Goal: Information Seeking & Learning: Learn about a topic

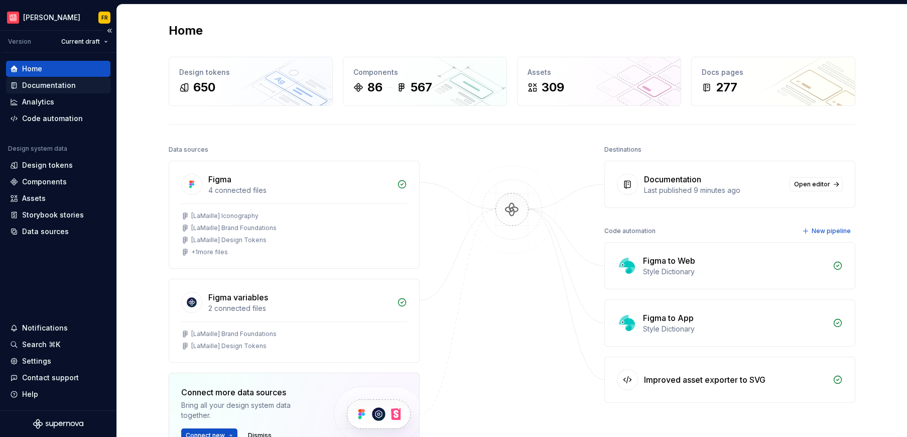
click at [48, 86] on div "Documentation" at bounding box center [49, 85] width 54 height 10
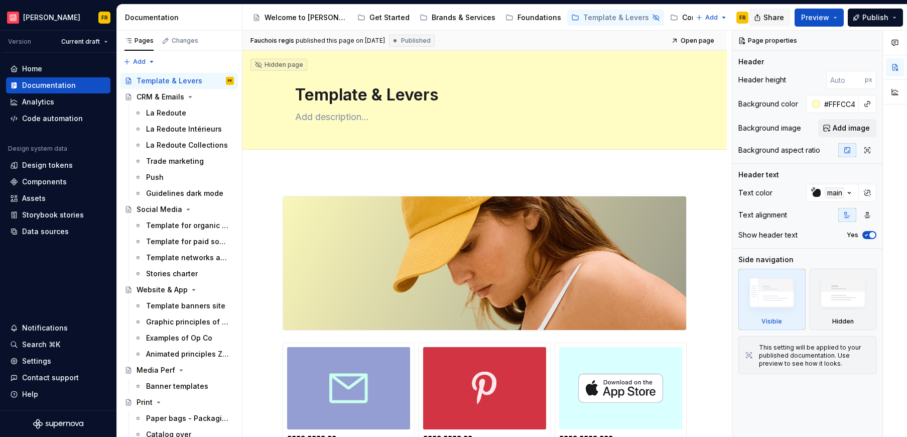
click at [767, 19] on span "Share" at bounding box center [773, 18] width 21 height 10
click at [811, 36] on div "Page properties" at bounding box center [807, 41] width 150 height 20
click at [821, 20] on span "Preview" at bounding box center [815, 18] width 28 height 10
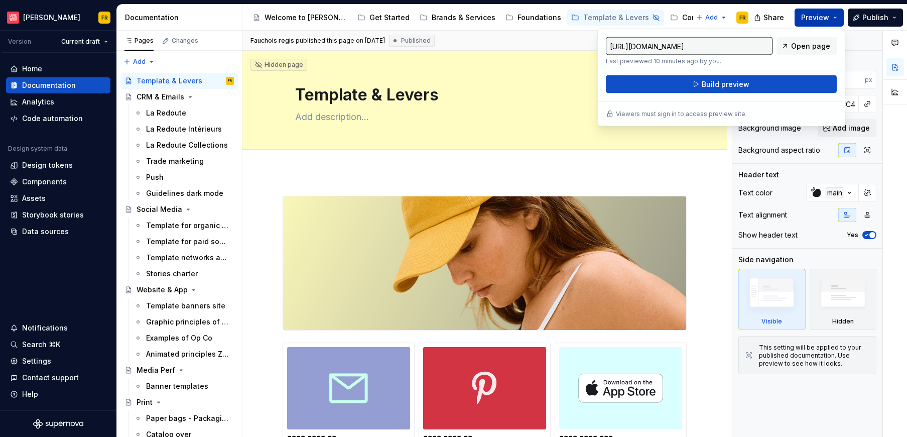
click at [821, 20] on span "Preview" at bounding box center [815, 18] width 28 height 10
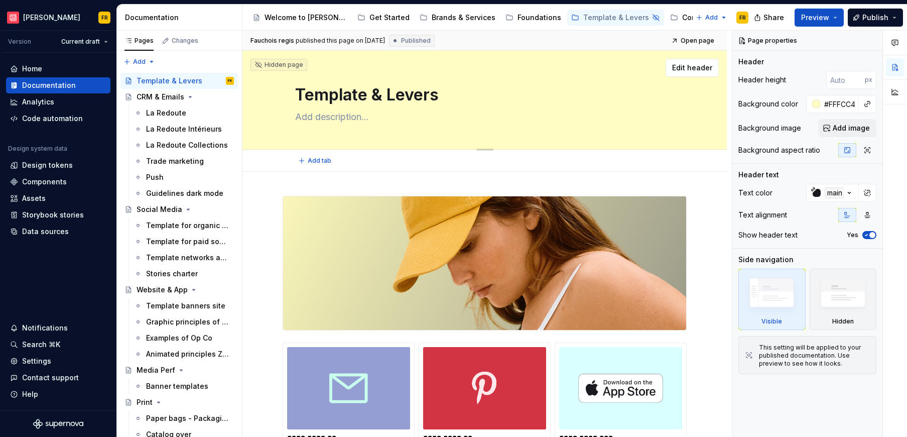
click at [573, 147] on div "Template & Levers" at bounding box center [484, 100] width 379 height 98
click at [157, 99] on div "CRM & Emails" at bounding box center [161, 97] width 48 height 10
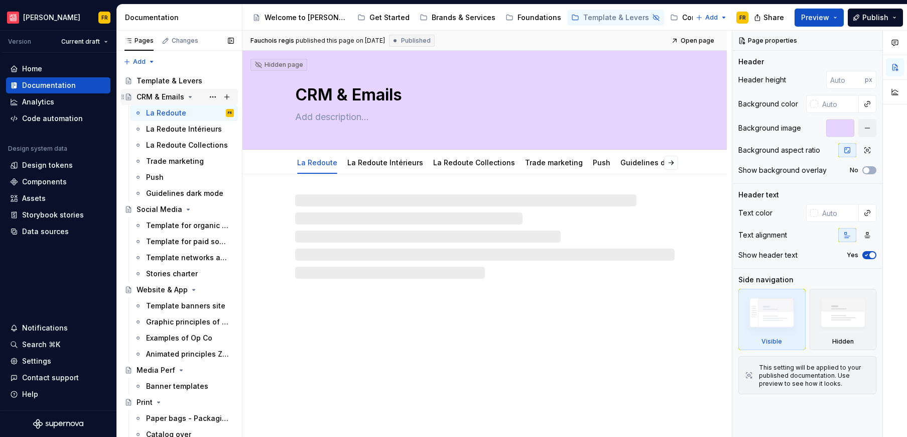
click at [190, 93] on icon "Page tree" at bounding box center [190, 97] width 8 height 8
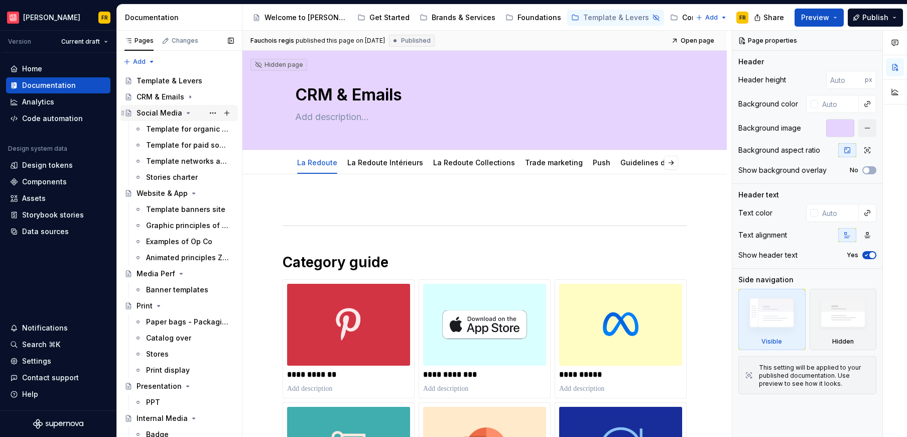
click at [186, 112] on icon "Page tree" at bounding box center [188, 113] width 8 height 8
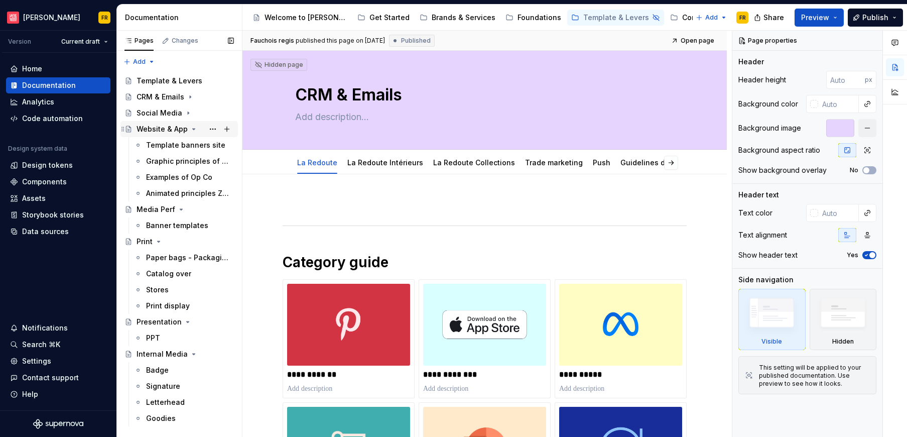
click at [190, 128] on icon "Page tree" at bounding box center [194, 129] width 8 height 8
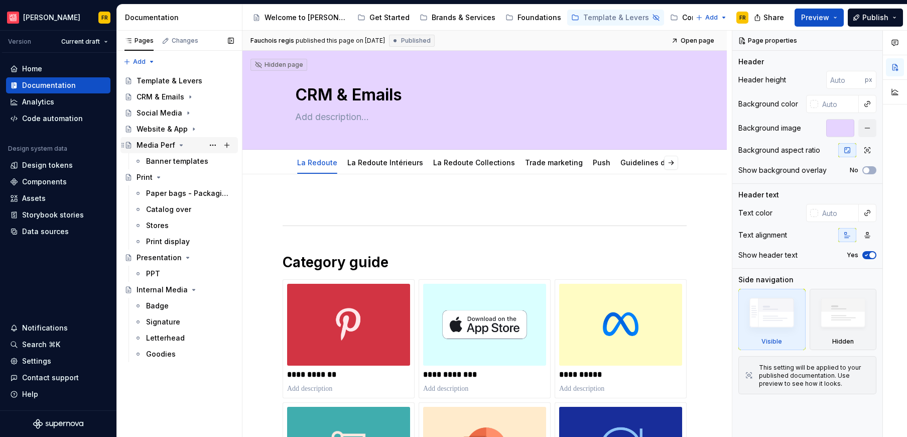
click at [181, 145] on icon "Page tree" at bounding box center [181, 145] width 8 height 8
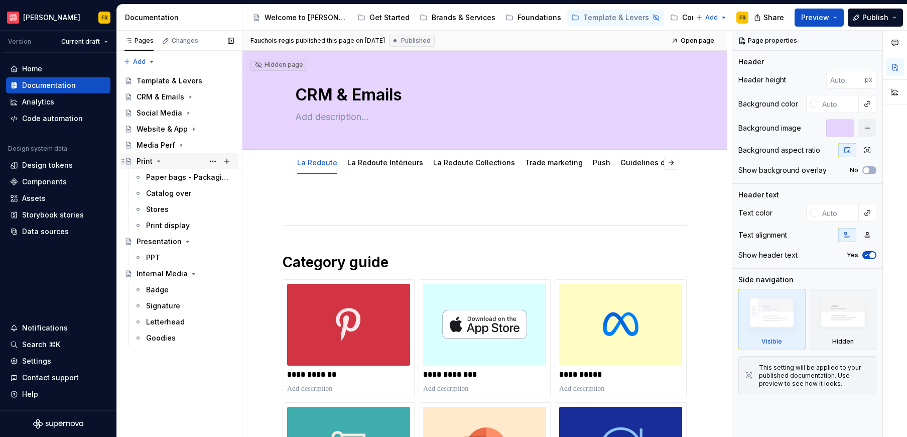
click at [159, 162] on icon "Page tree" at bounding box center [159, 161] width 8 height 8
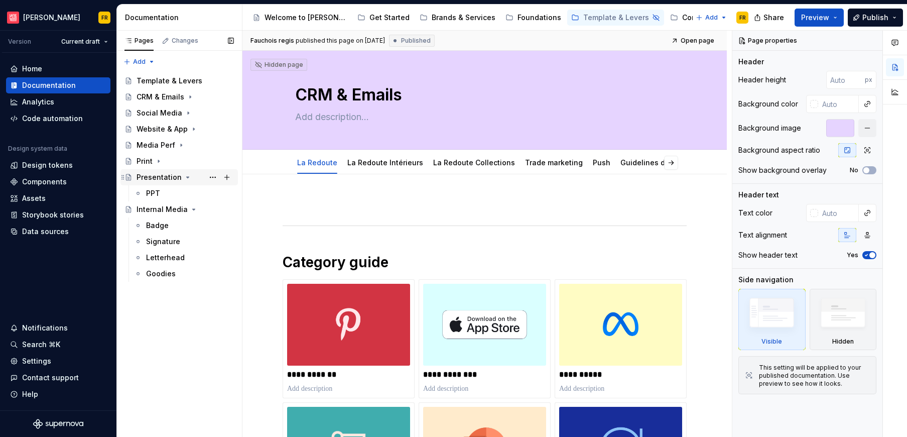
click at [184, 179] on icon "Page tree" at bounding box center [188, 177] width 8 height 8
click at [192, 194] on icon "Page tree" at bounding box center [194, 193] width 8 height 8
click at [133, 43] on div "Pages" at bounding box center [138, 41] width 29 height 8
click at [127, 44] on icon "button" at bounding box center [128, 41] width 8 height 8
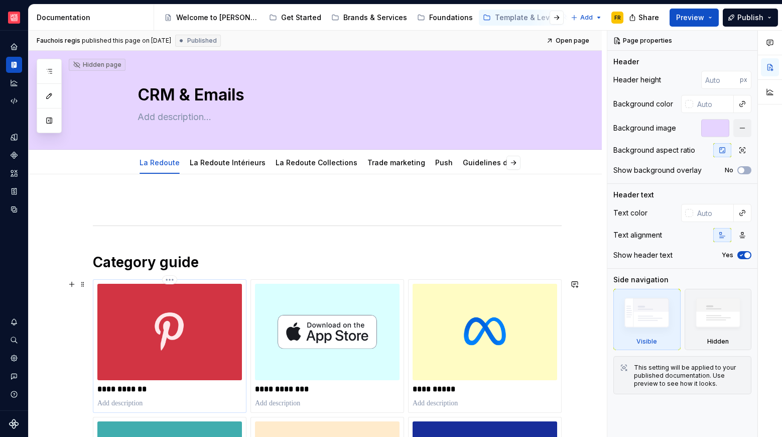
click at [122, 385] on p "**********" at bounding box center [169, 389] width 145 height 10
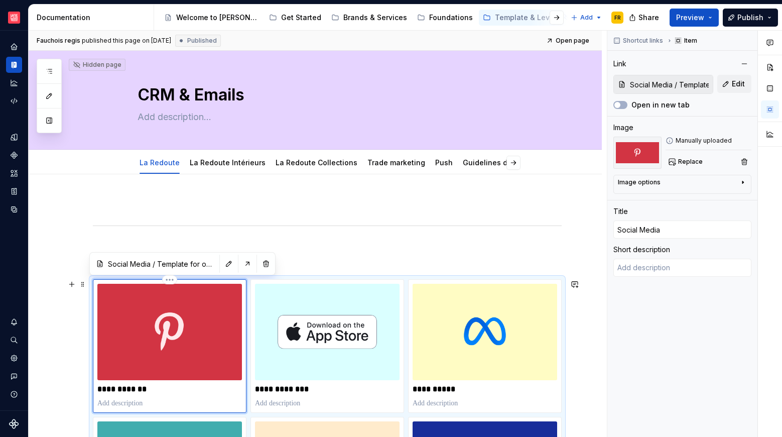
click at [138, 391] on p "**********" at bounding box center [169, 389] width 145 height 10
click at [155, 216] on div "**********" at bounding box center [327, 390] width 469 height 385
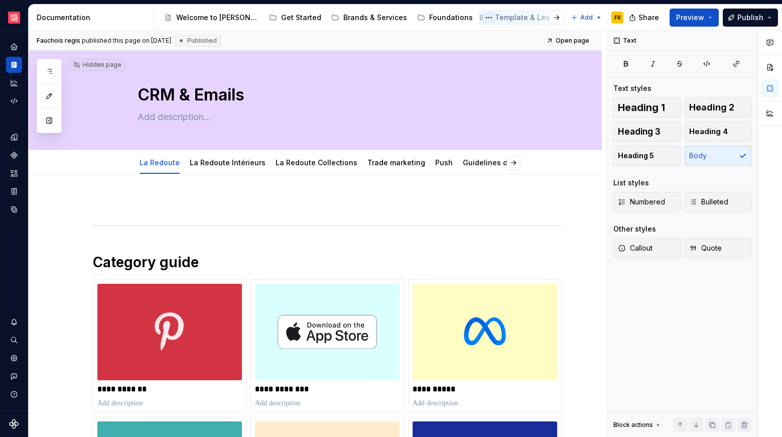
click at [483, 19] on button "Page tree" at bounding box center [489, 18] width 12 height 12
click at [52, 120] on button "button" at bounding box center [49, 120] width 18 height 18
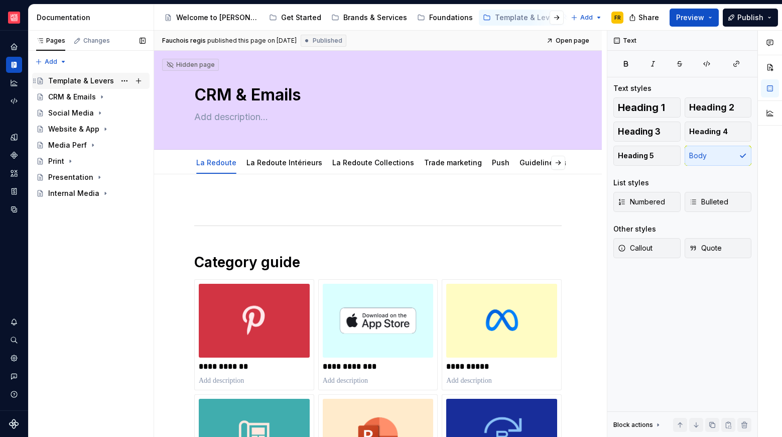
click at [81, 80] on div "Template & Levers" at bounding box center [81, 81] width 66 height 10
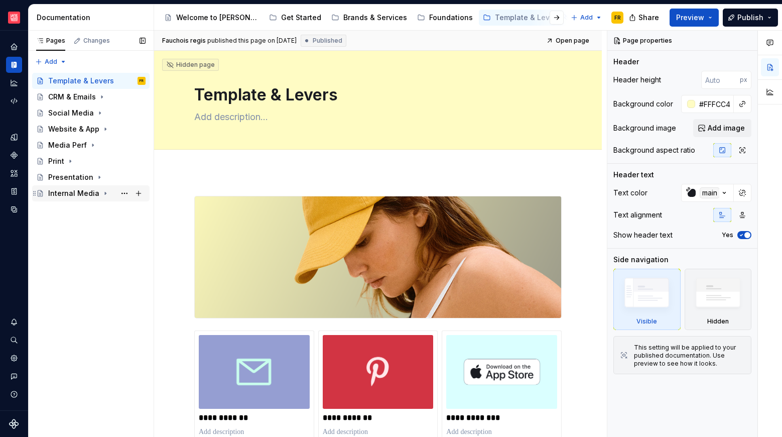
click at [69, 192] on div "Internal Media" at bounding box center [73, 193] width 51 height 10
click at [95, 80] on div "Template & Levers" at bounding box center [81, 81] width 66 height 10
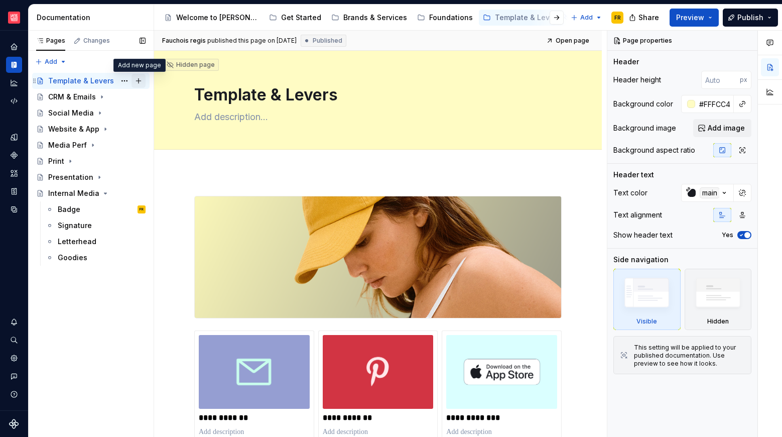
click at [138, 82] on button "Page tree" at bounding box center [138, 81] width 14 height 14
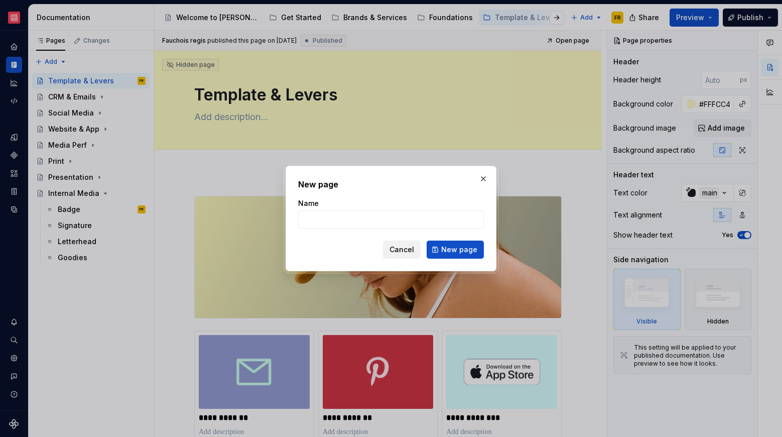
click at [408, 251] on span "Cancel" at bounding box center [401, 249] width 25 height 10
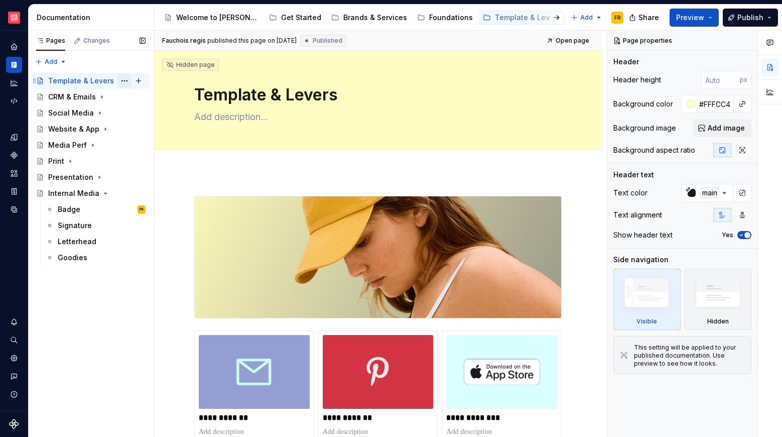
click at [119, 79] on button "Page tree" at bounding box center [124, 81] width 14 height 14
click at [93, 83] on div "Pages Changes Add Accessibility guide for tree Page tree. Navigate the tree wit…" at bounding box center [90, 234] width 125 height 406
click at [34, 82] on icon "Page tree" at bounding box center [35, 81] width 8 height 8
click at [76, 80] on div "Template & Levers" at bounding box center [81, 81] width 66 height 10
click at [325, 107] on div "Template & Levers" at bounding box center [377, 100] width 367 height 98
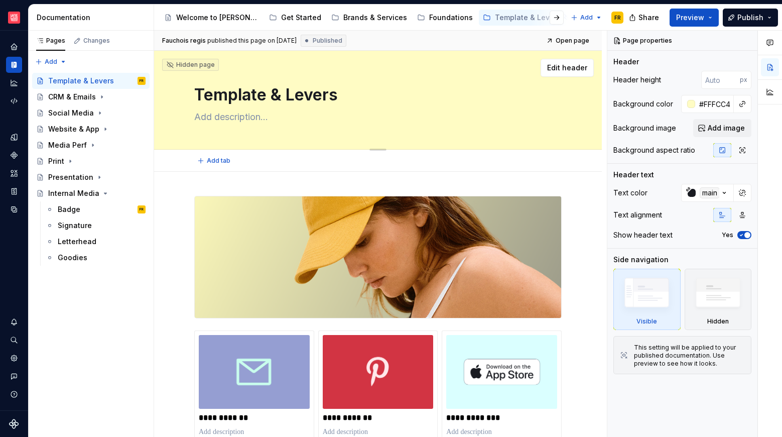
click at [176, 77] on div "Hidden page Template & Levers Edit header" at bounding box center [378, 100] width 448 height 99
click at [189, 144] on div "Hidden page Template & Levers Edit header" at bounding box center [378, 100] width 448 height 99
click at [218, 262] on img at bounding box center [378, 256] width 366 height 121
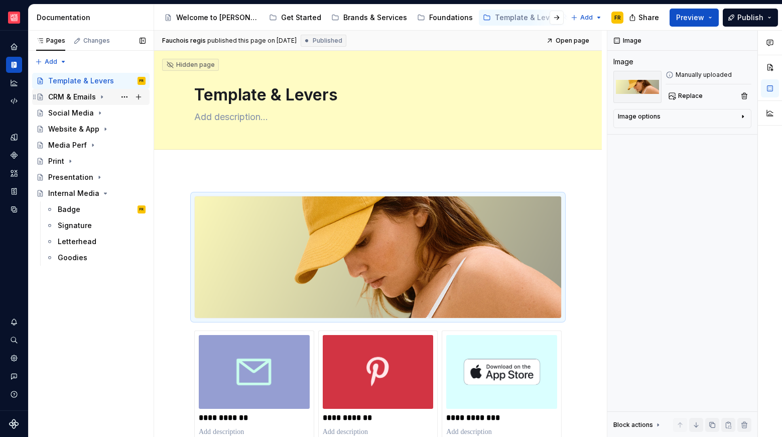
click at [64, 95] on div "CRM & Emails" at bounding box center [72, 97] width 48 height 10
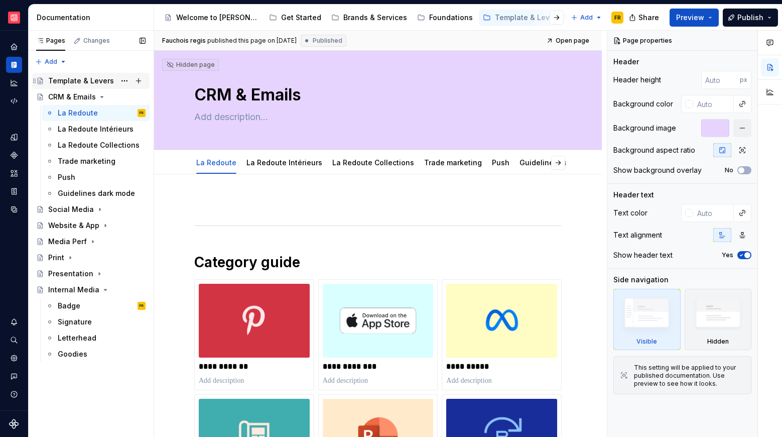
click at [69, 80] on div "Template & Levers" at bounding box center [81, 81] width 66 height 10
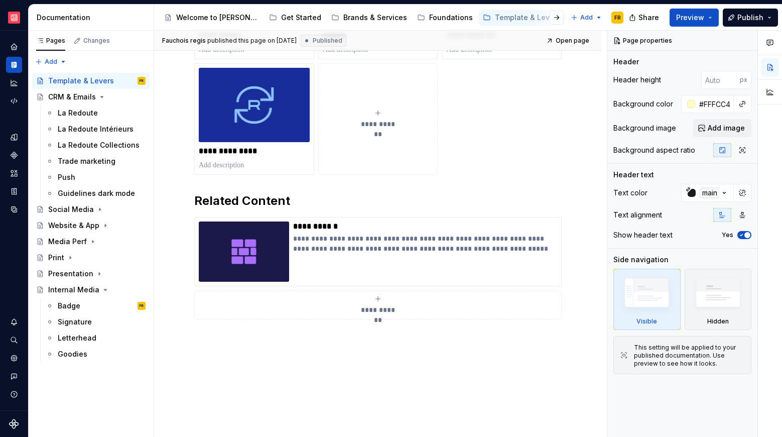
scroll to position [521, 0]
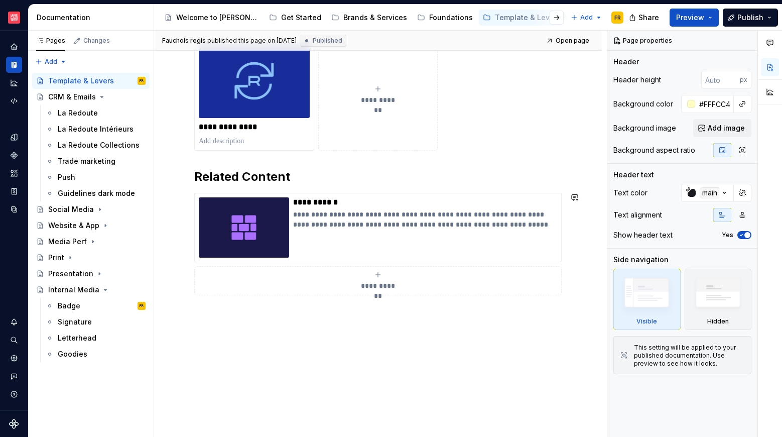
click at [280, 347] on div "**********" at bounding box center [378, 44] width 448 height 787
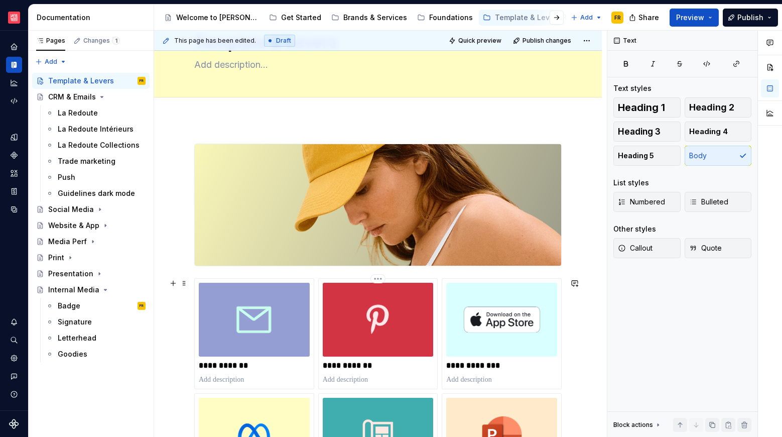
scroll to position [51, 0]
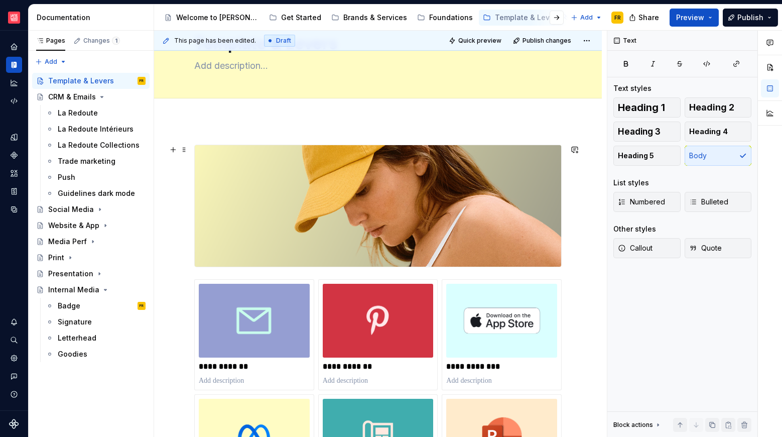
click at [331, 240] on img at bounding box center [378, 205] width 366 height 121
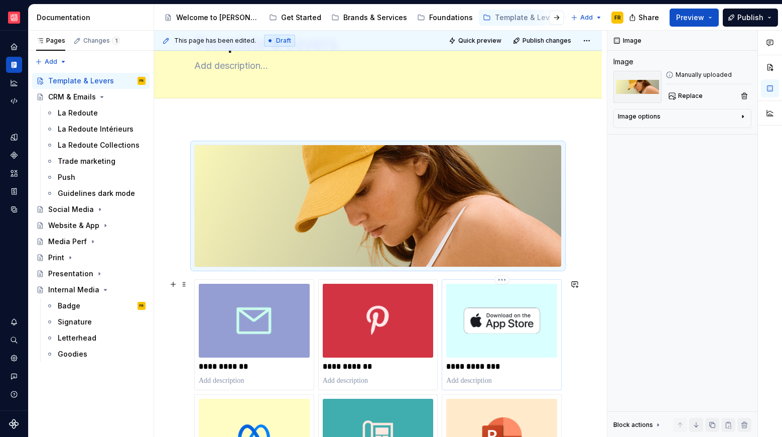
click at [484, 314] on img at bounding box center [501, 321] width 111 height 74
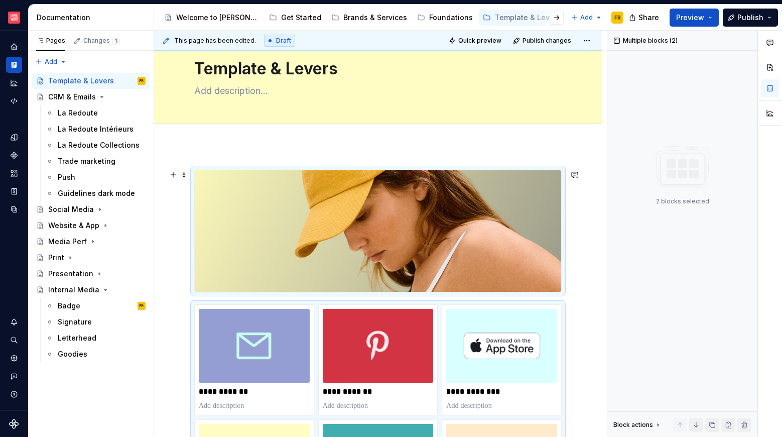
scroll to position [0, 0]
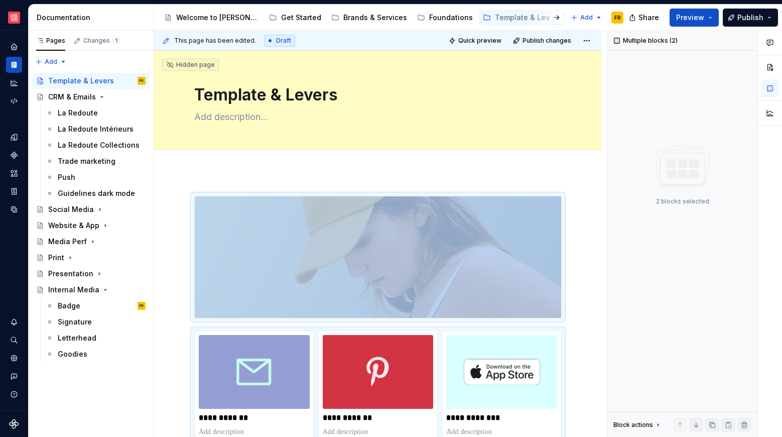
type textarea "*"
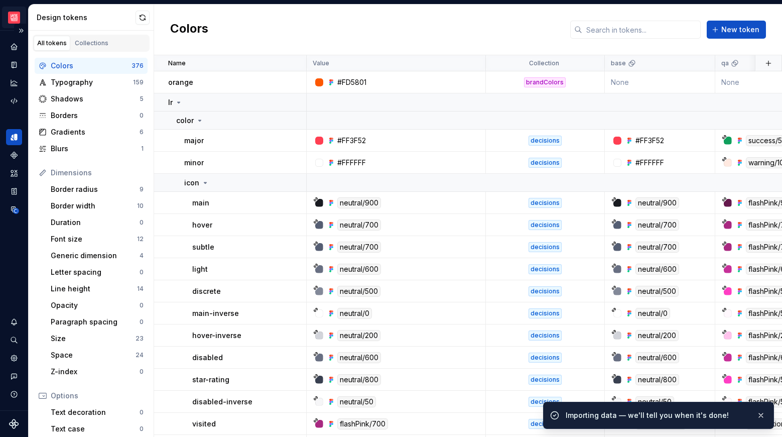
click at [19, 20] on html "La Maille FR Design system data Design tokens All tokens Collections Colors 376…" at bounding box center [391, 218] width 782 height 437
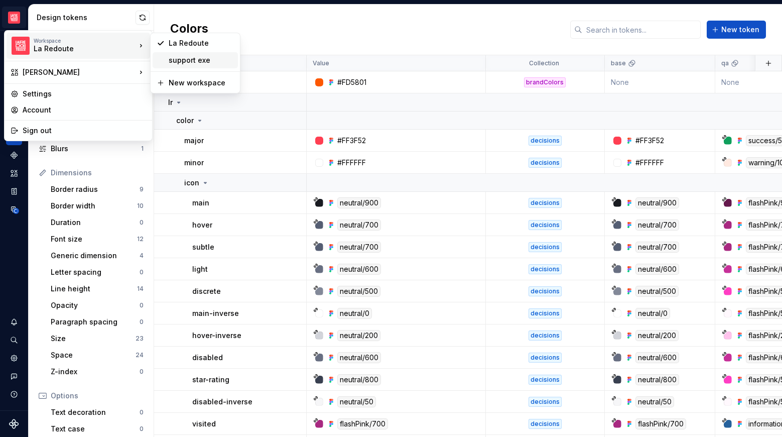
click at [173, 59] on div "support exe" at bounding box center [201, 60] width 65 height 10
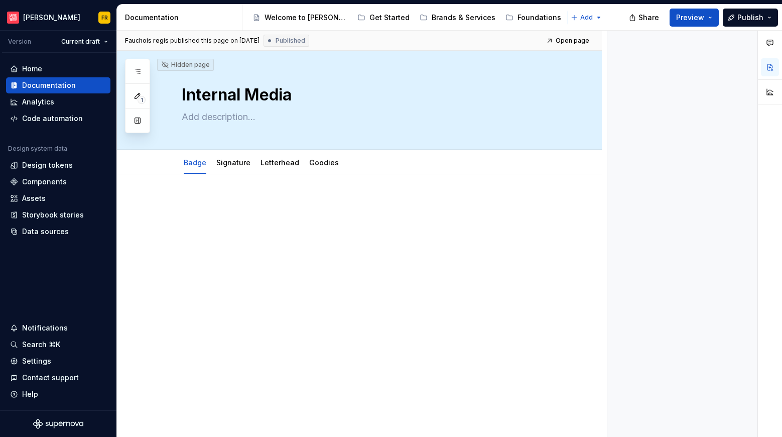
type textarea "*"
